Goal: Task Accomplishment & Management: Manage account settings

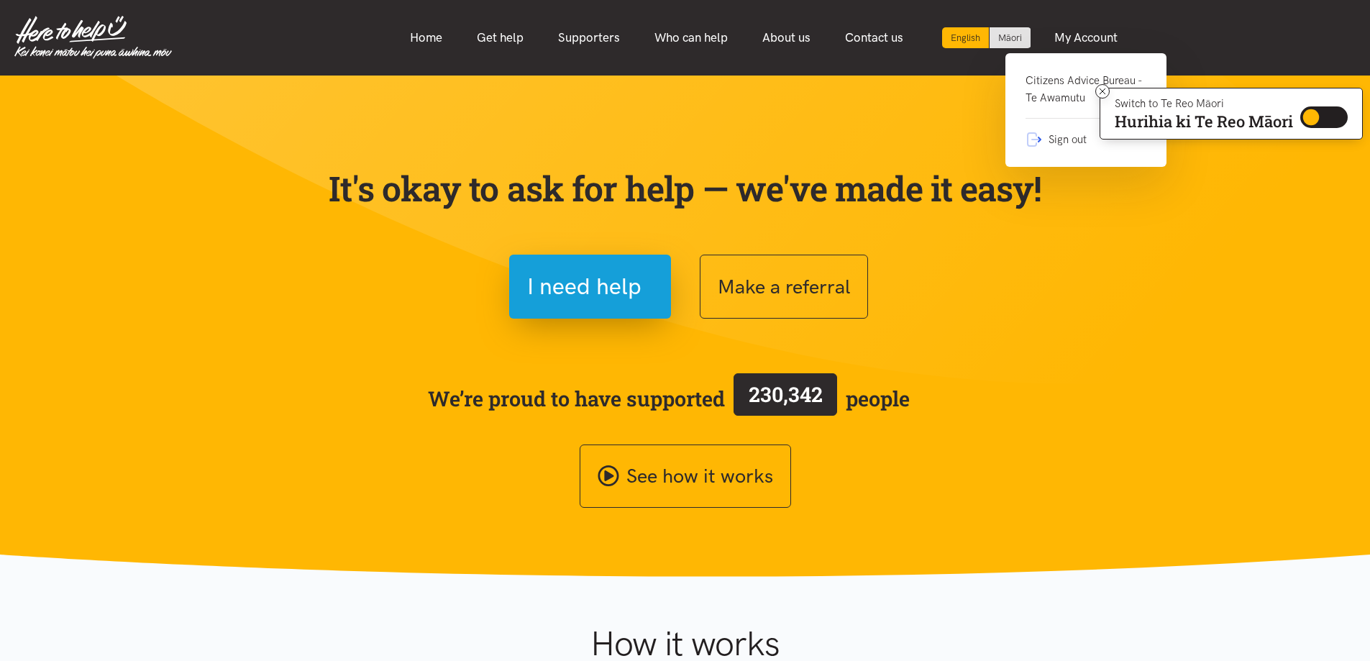
click at [1053, 76] on link "Citizens Advice Bureau - Te Awamutu" at bounding box center [1086, 95] width 121 height 47
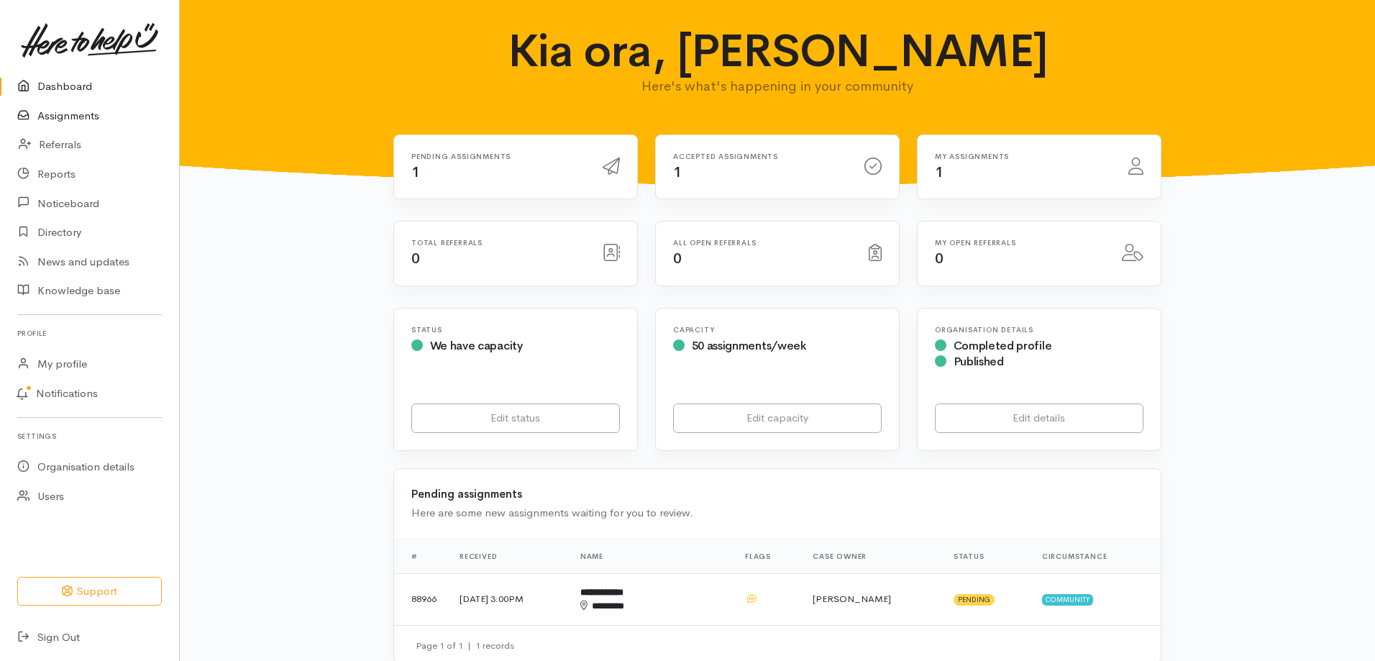
click at [42, 114] on link "Assignments" at bounding box center [89, 115] width 179 height 29
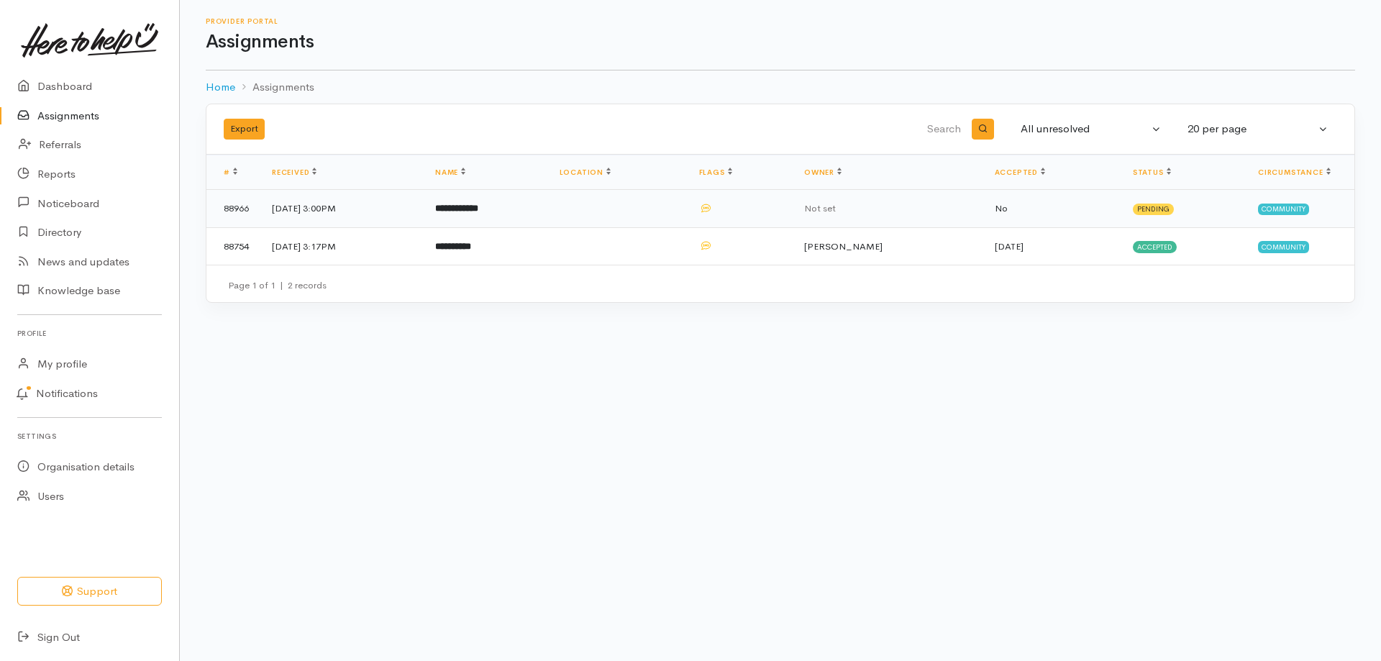
click at [478, 204] on b "**********" at bounding box center [456, 208] width 43 height 9
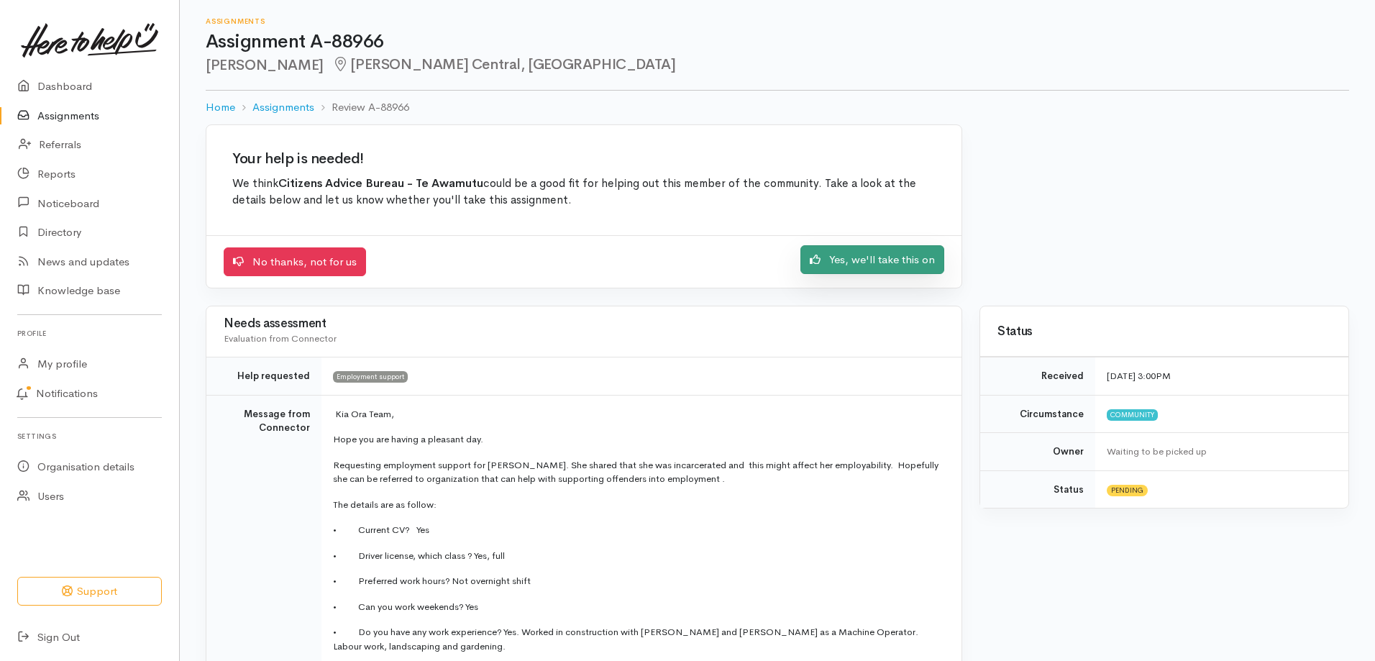
click at [893, 253] on link "Yes, we'll take this on" at bounding box center [872, 259] width 144 height 29
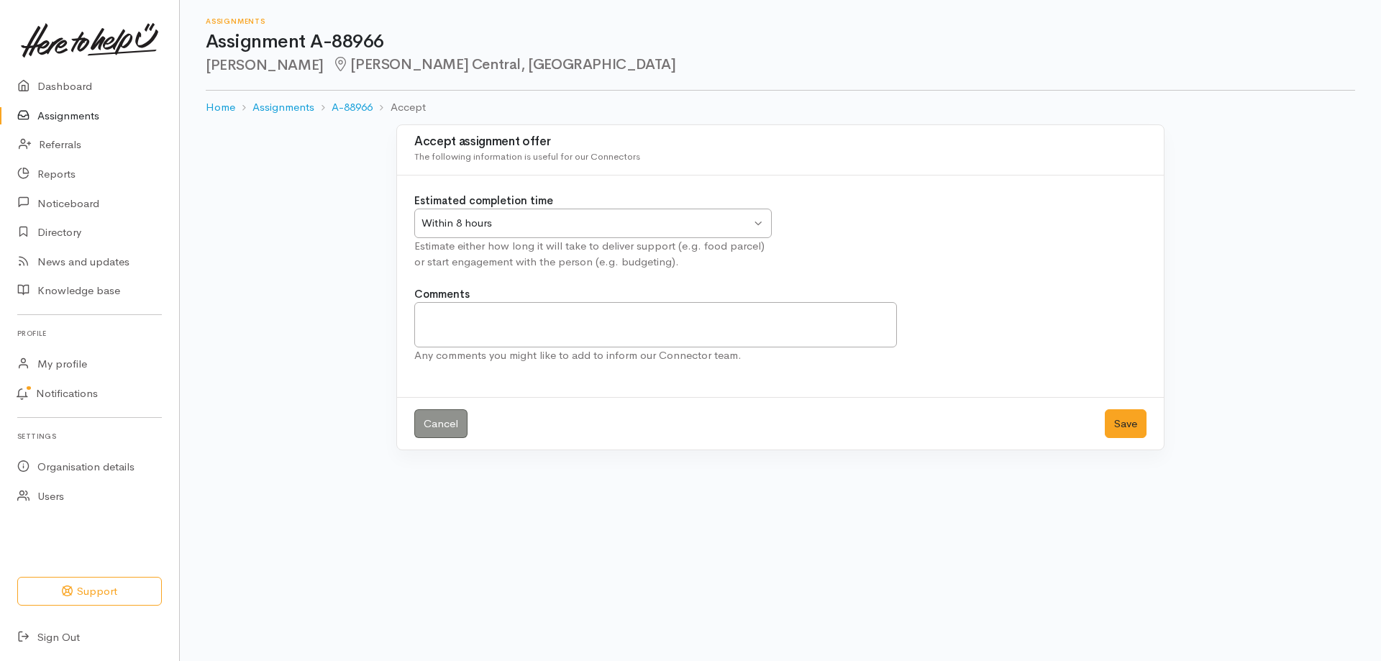
click at [495, 226] on div "Within 8 hours" at bounding box center [585, 223] width 329 height 17
click at [1113, 421] on button "Save" at bounding box center [1126, 423] width 42 height 29
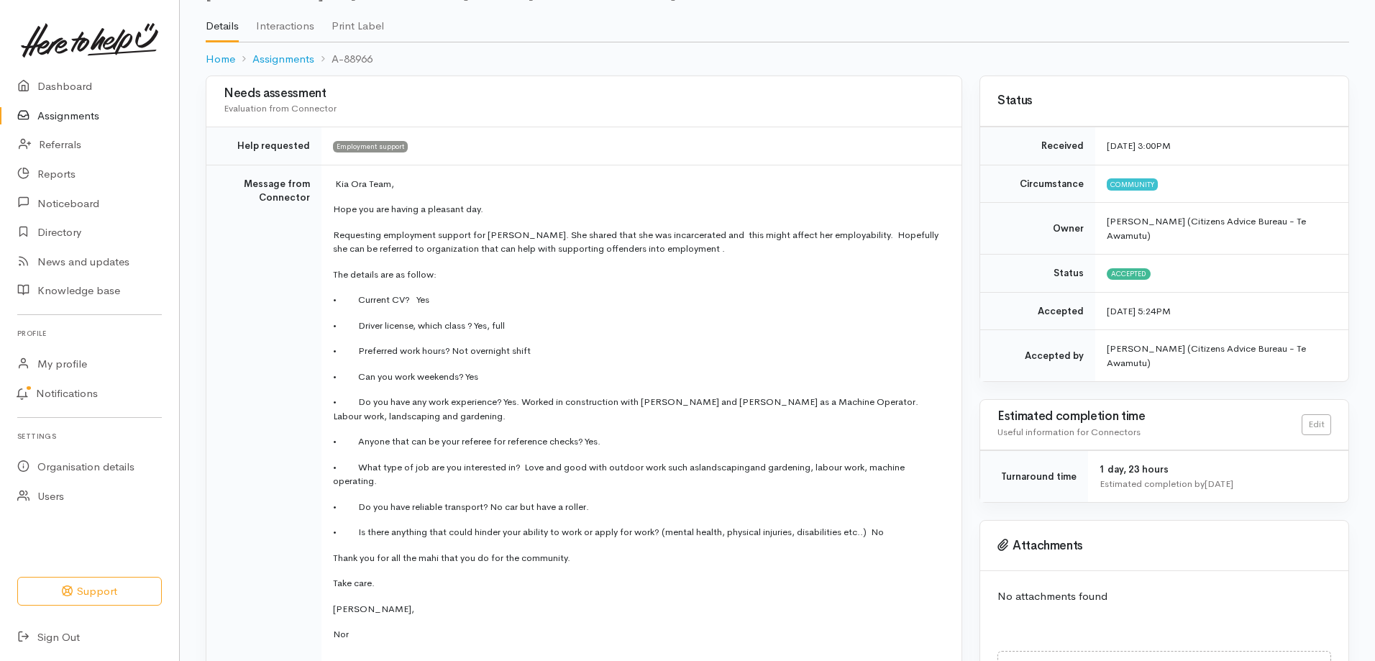
scroll to position [144, 0]
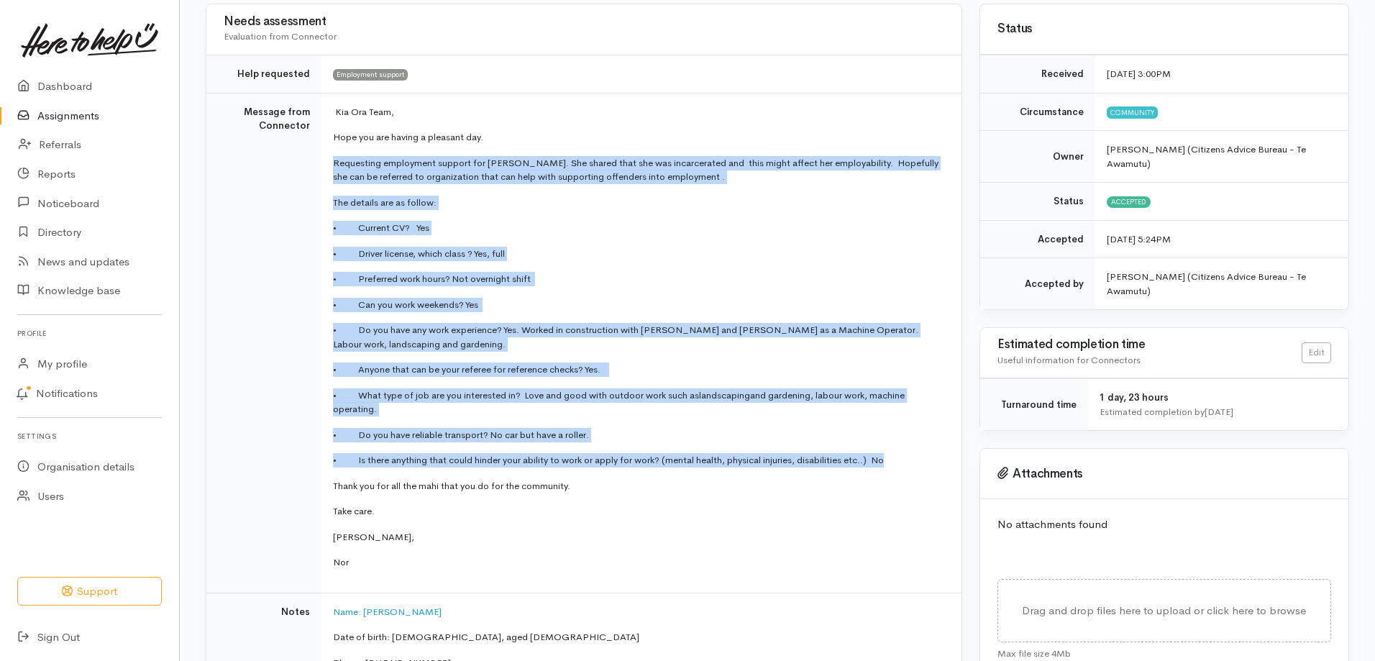
drag, startPoint x: 333, startPoint y: 164, endPoint x: 908, endPoint y: 460, distance: 646.9
click at [908, 460] on td "Kia Ora Team, Hope you are having a pleasant day. Requesting employment support…" at bounding box center [641, 343] width 640 height 500
copy td "Loremipsum dolorsitam consect adi Elits. Doe tempor inci utl etd magnaaliquae a…"
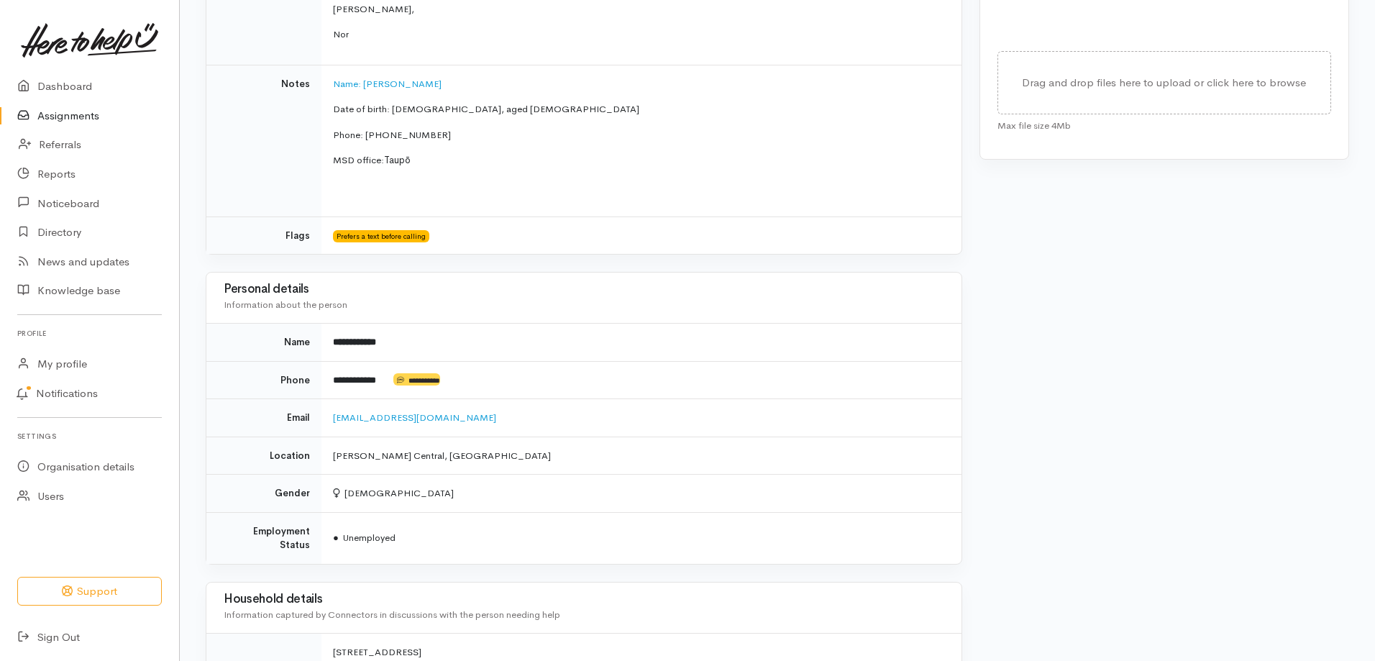
scroll to position [719, 0]
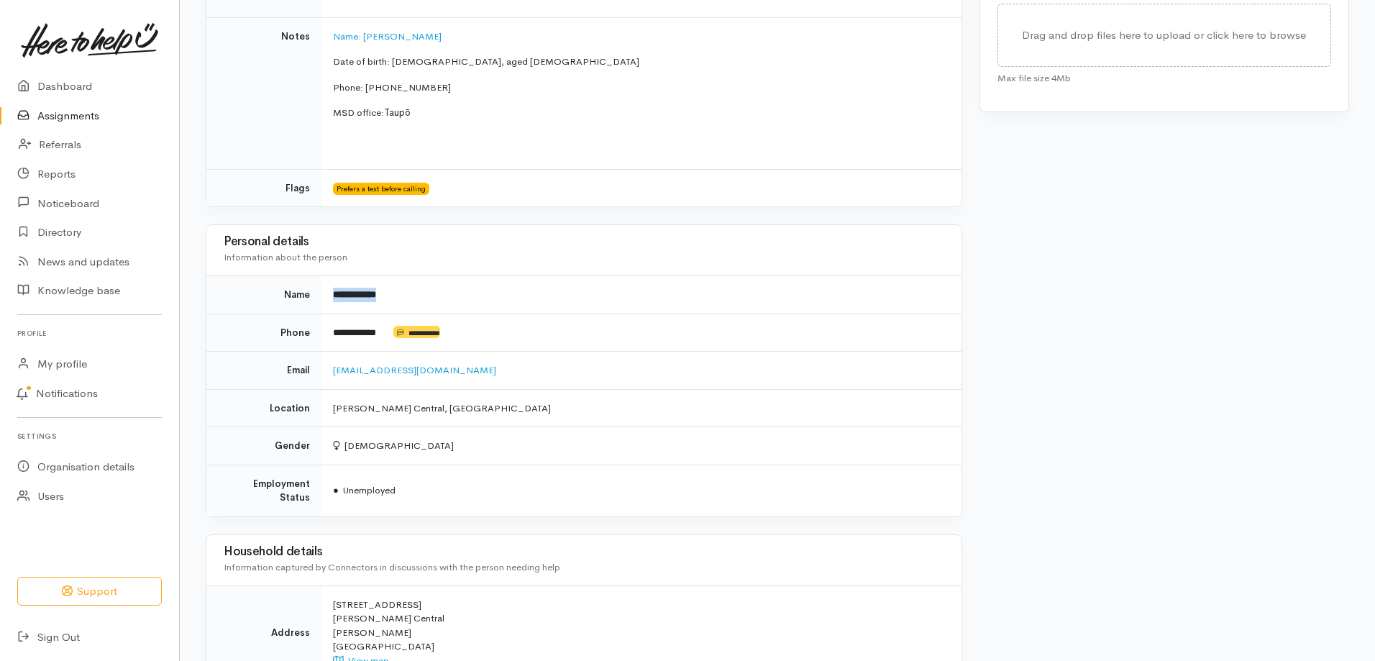
drag, startPoint x: 382, startPoint y: 294, endPoint x: 333, endPoint y: 293, distance: 48.9
click at [333, 293] on td "**********" at bounding box center [641, 295] width 640 height 38
copy b "**********"
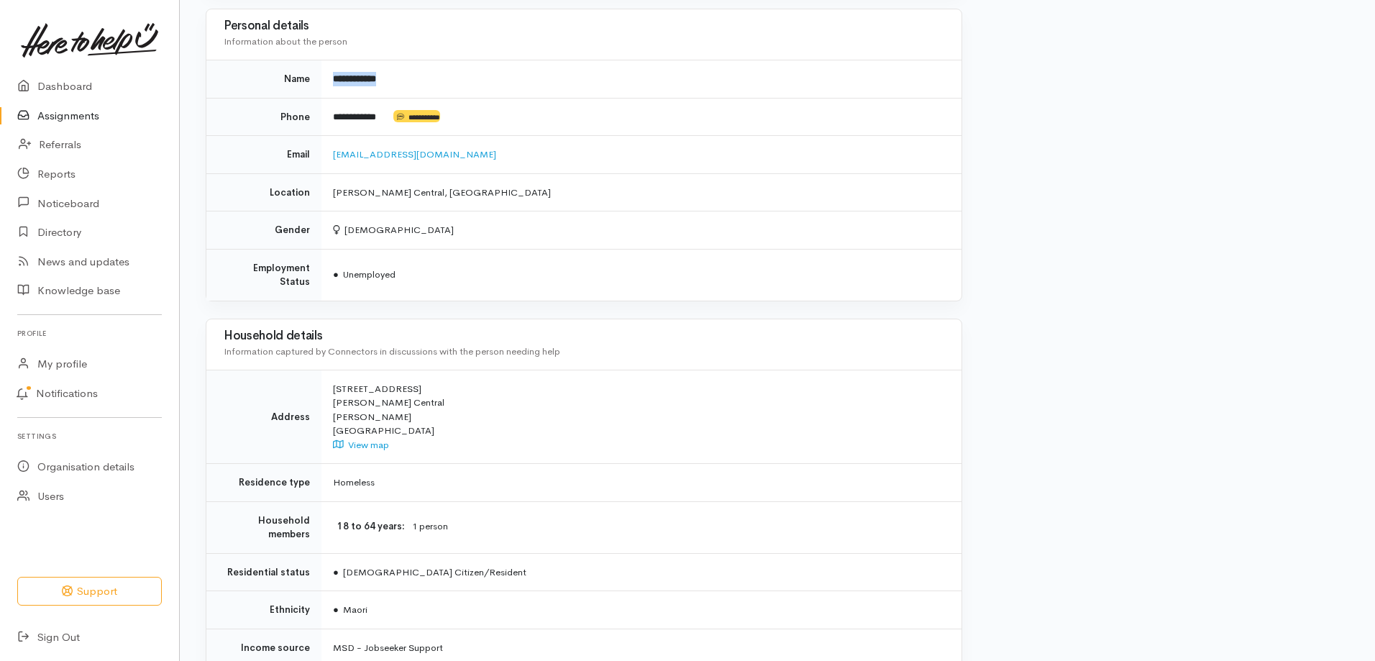
scroll to position [1072, 0]
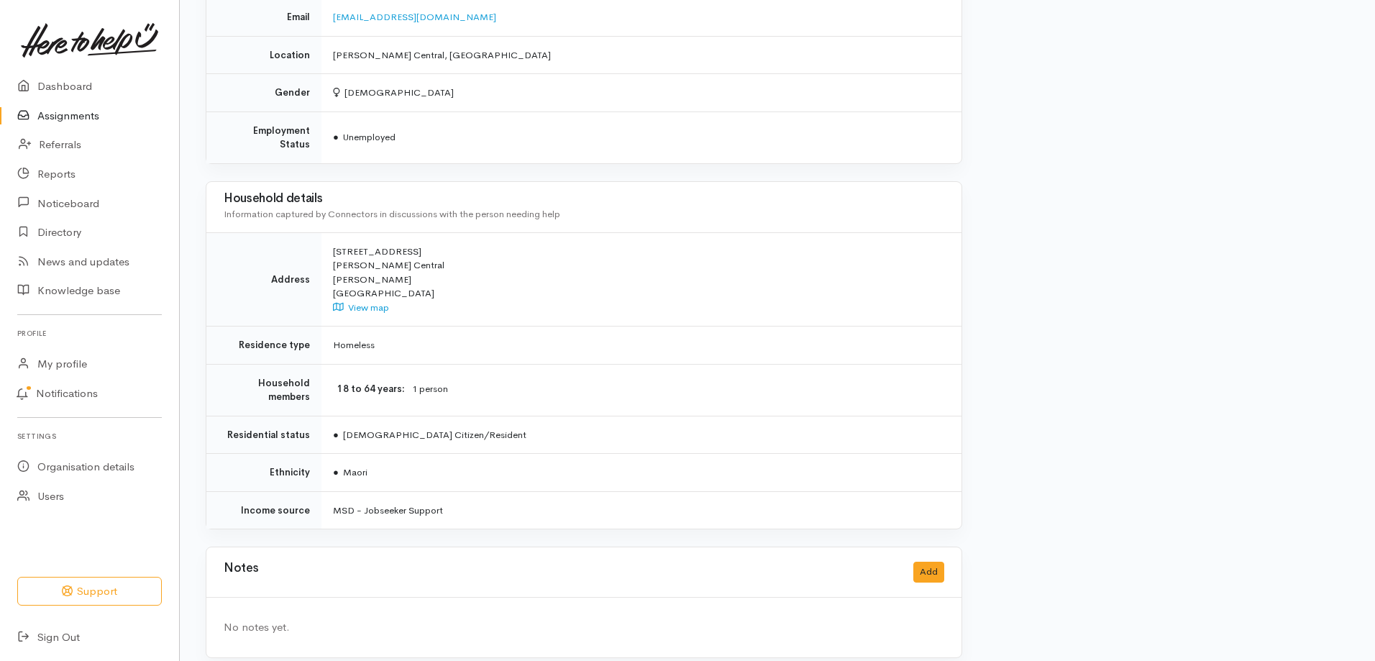
drag, startPoint x: 369, startPoint y: 460, endPoint x: 347, endPoint y: 462, distance: 21.7
click at [347, 462] on td "● Maori" at bounding box center [641, 473] width 640 height 38
copy span "Maori"
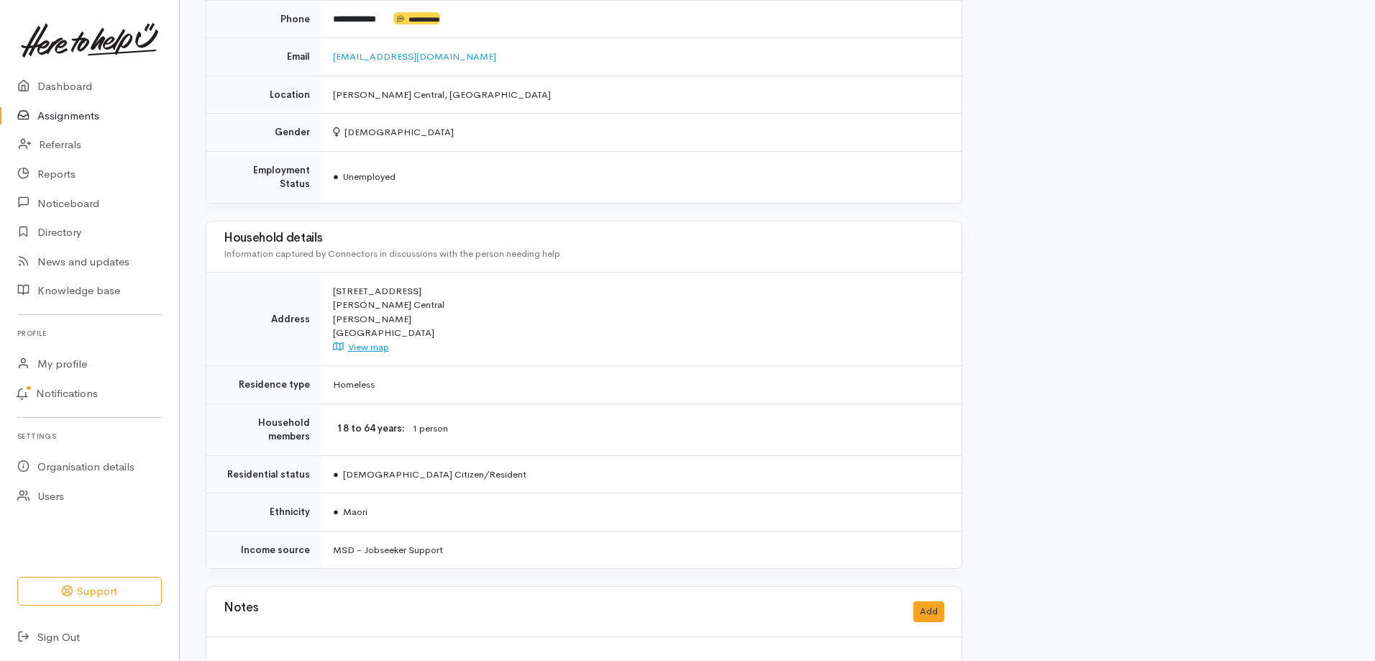
scroll to position [1000, 0]
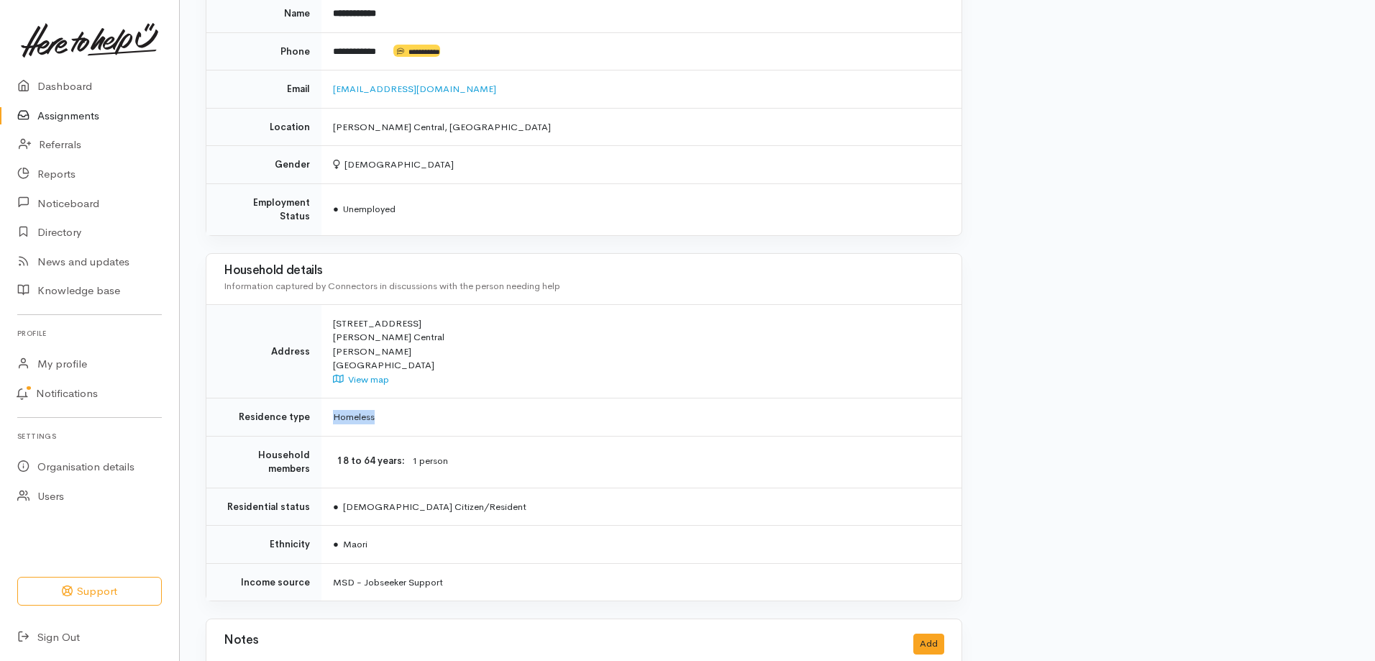
drag, startPoint x: 380, startPoint y: 403, endPoint x: 333, endPoint y: 400, distance: 47.6
click at [333, 400] on td "Homeless" at bounding box center [641, 417] width 640 height 38
copy td "Homeless"
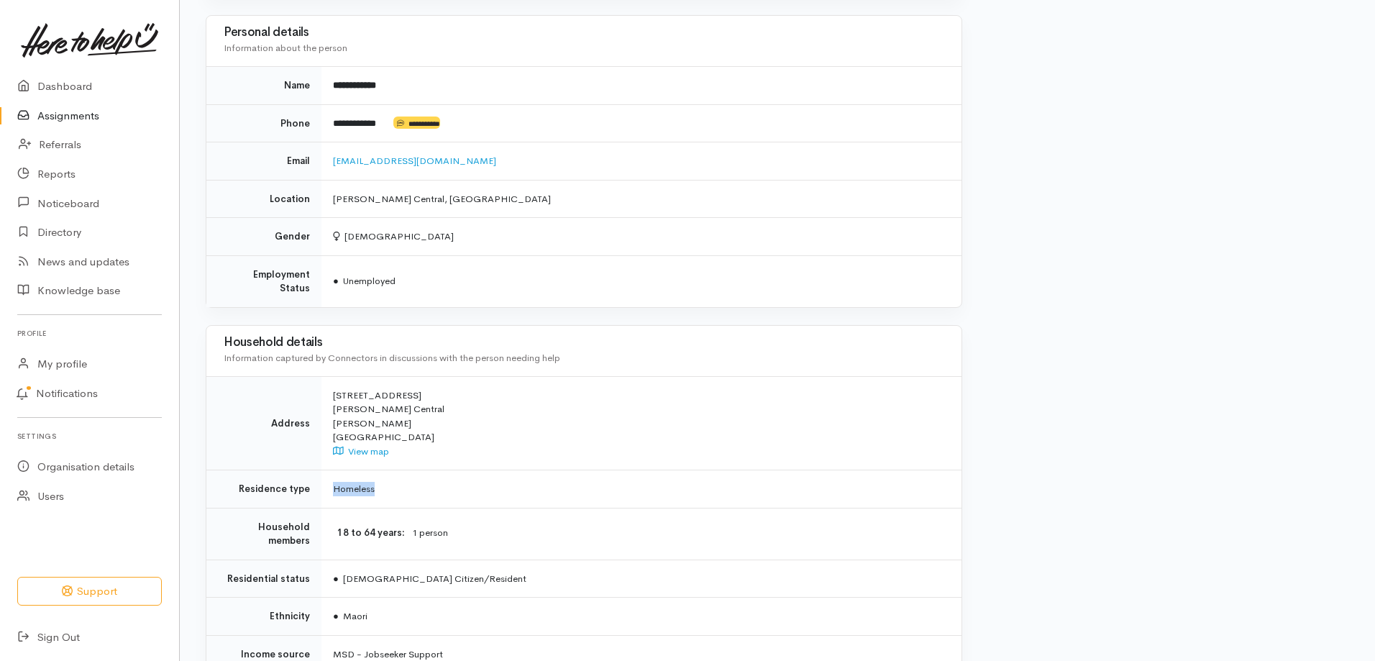
scroll to position [857, 0]
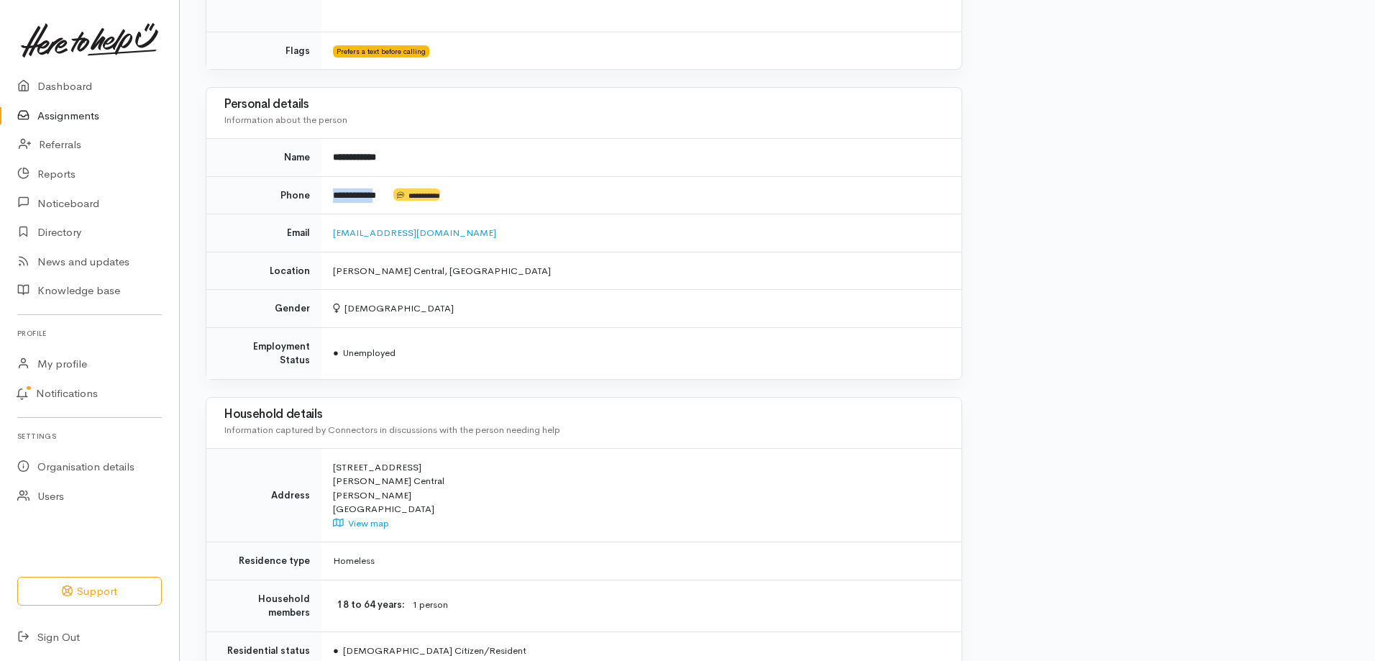
drag, startPoint x: 330, startPoint y: 196, endPoint x: 388, endPoint y: 193, distance: 58.3
click at [388, 193] on td "**********" at bounding box center [641, 195] width 640 height 38
drag, startPoint x: 465, startPoint y: 235, endPoint x: 332, endPoint y: 240, distance: 133.9
click at [332, 240] on td "mimmooandkeita@gmail.com" at bounding box center [641, 233] width 640 height 38
copy link "mimmooandkeita@gmail.com"
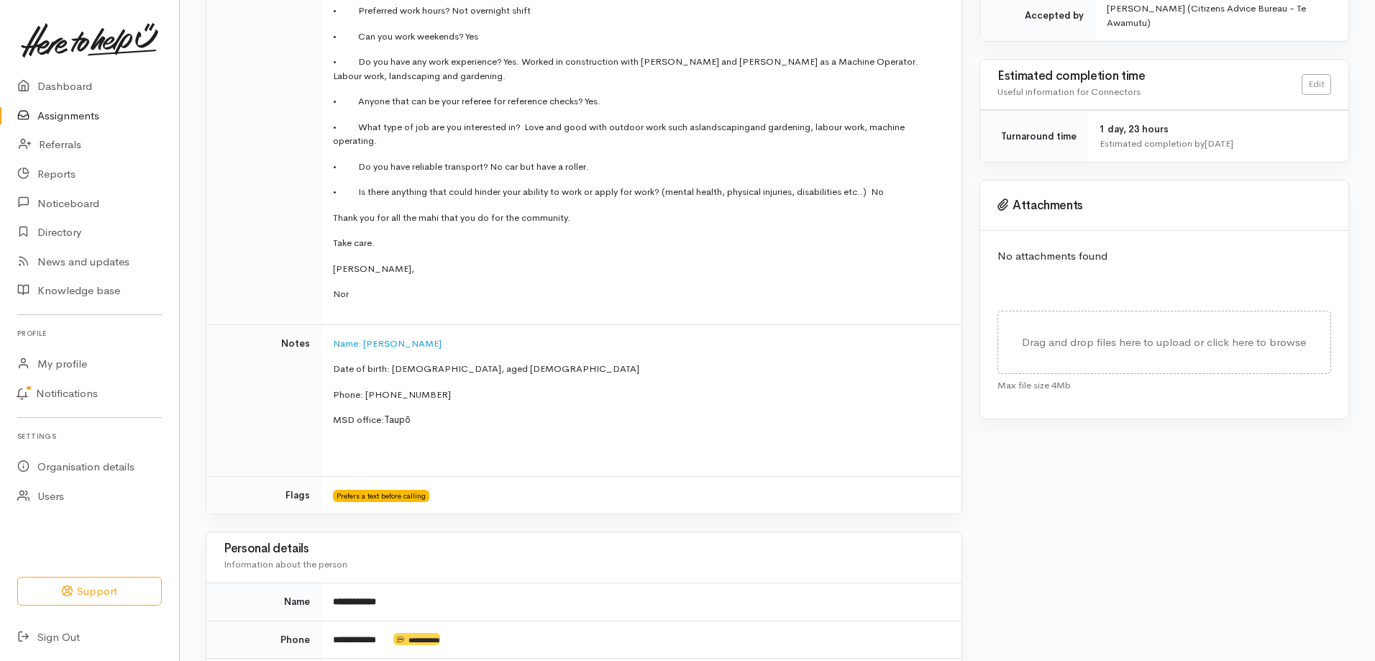
scroll to position [425, 0]
